Goal: Information Seeking & Learning: Learn about a topic

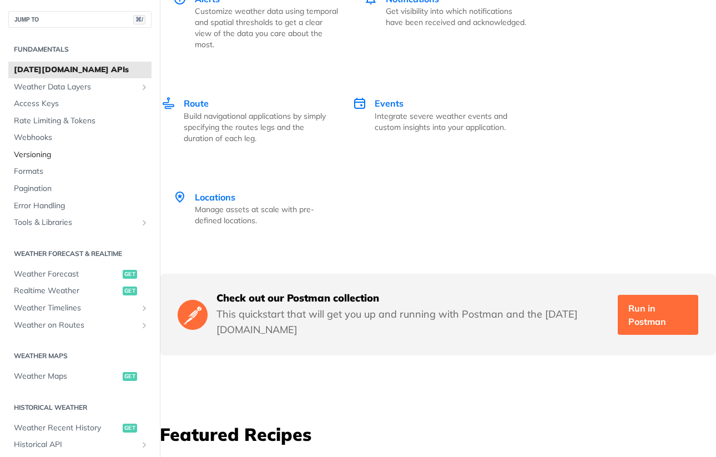
scroll to position [2329, 0]
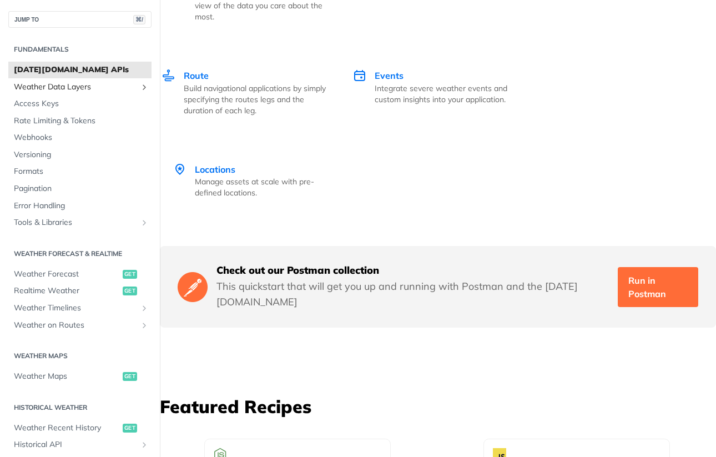
click at [105, 87] on span "Weather Data Layers" at bounding box center [75, 87] width 123 height 11
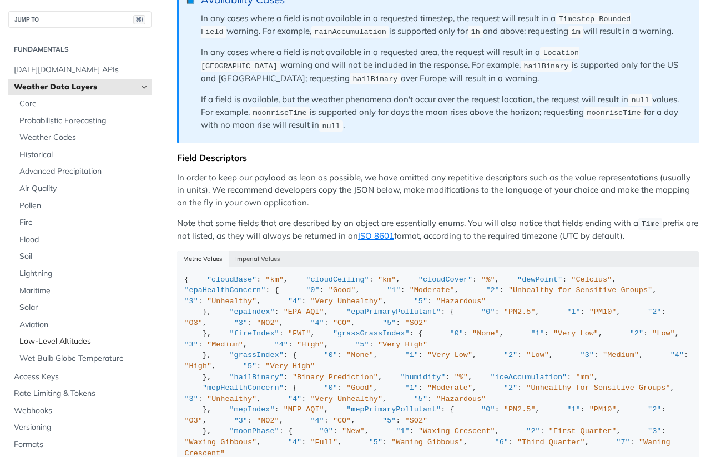
scroll to position [993, 0]
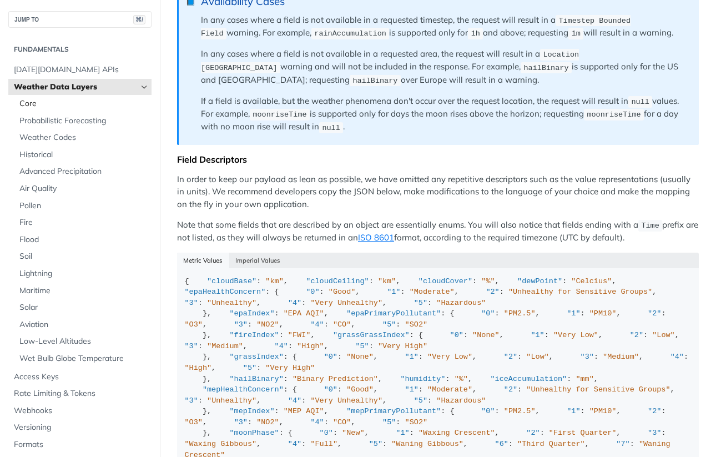
click at [95, 107] on span "Core" at bounding box center [83, 103] width 129 height 11
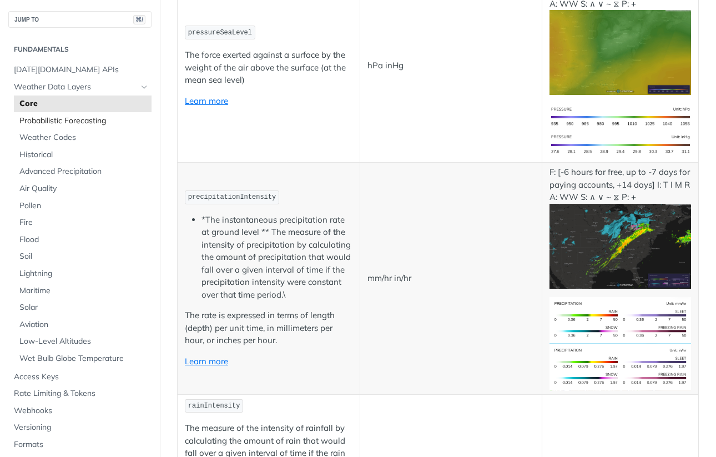
click at [97, 127] on link "Probabilistic Forecasting" at bounding box center [83, 121] width 138 height 17
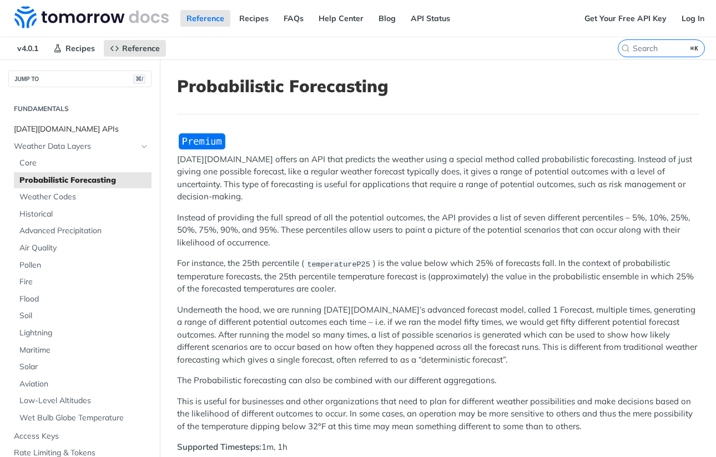
click at [87, 125] on span "[DATE][DOMAIN_NAME] APIs" at bounding box center [81, 129] width 135 height 11
